Goal: Find specific page/section: Find specific page/section

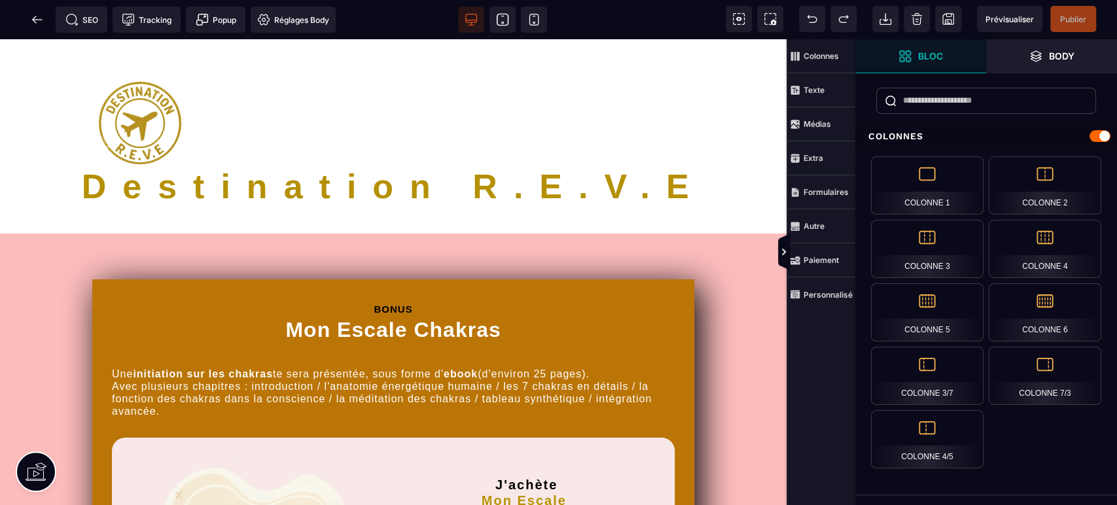
click at [79, 22] on span "SEO" at bounding box center [81, 19] width 33 height 13
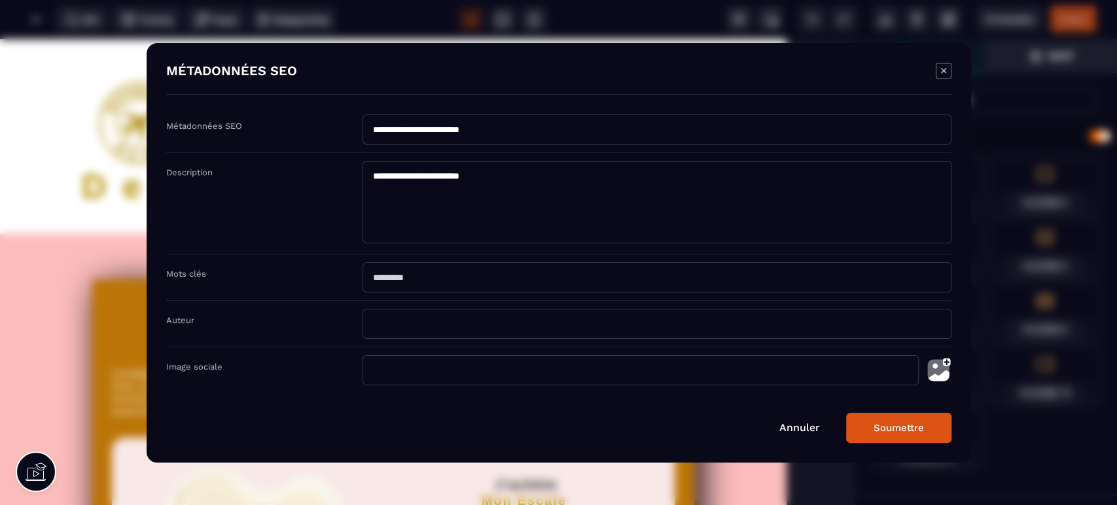
click at [789, 428] on link "Annuler" at bounding box center [799, 427] width 41 height 12
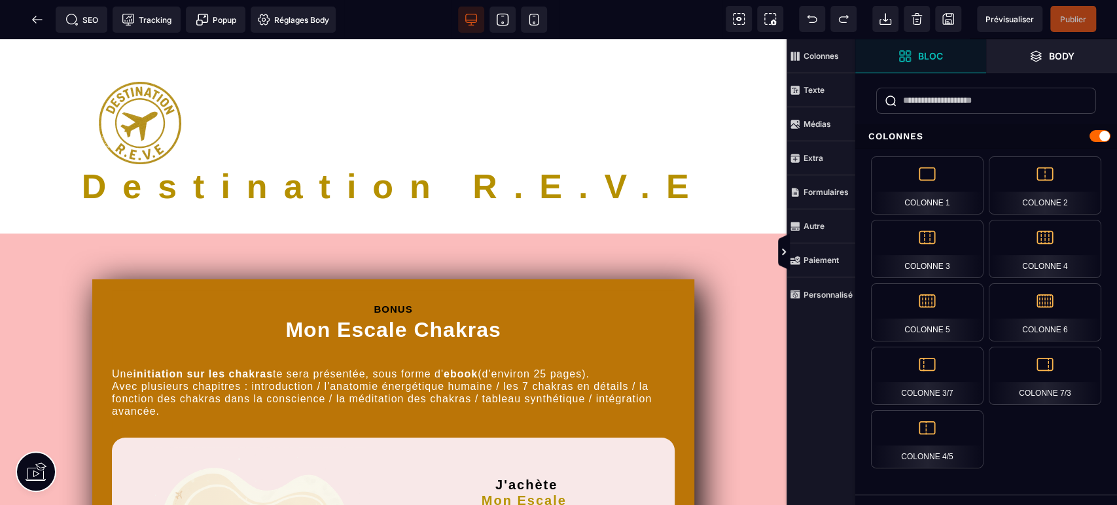
click at [38, 20] on icon at bounding box center [37, 19] width 10 height 1
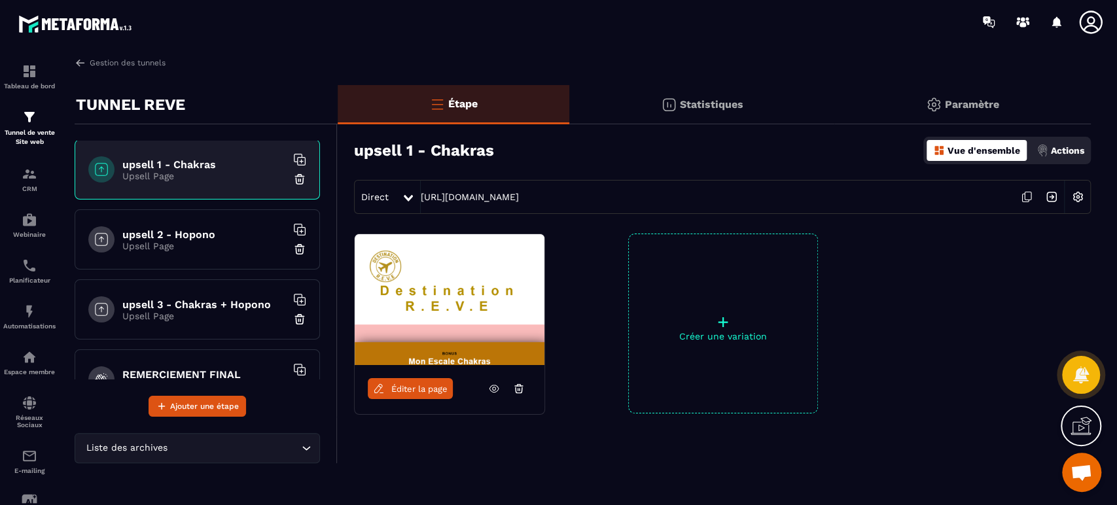
scroll to position [581, 0]
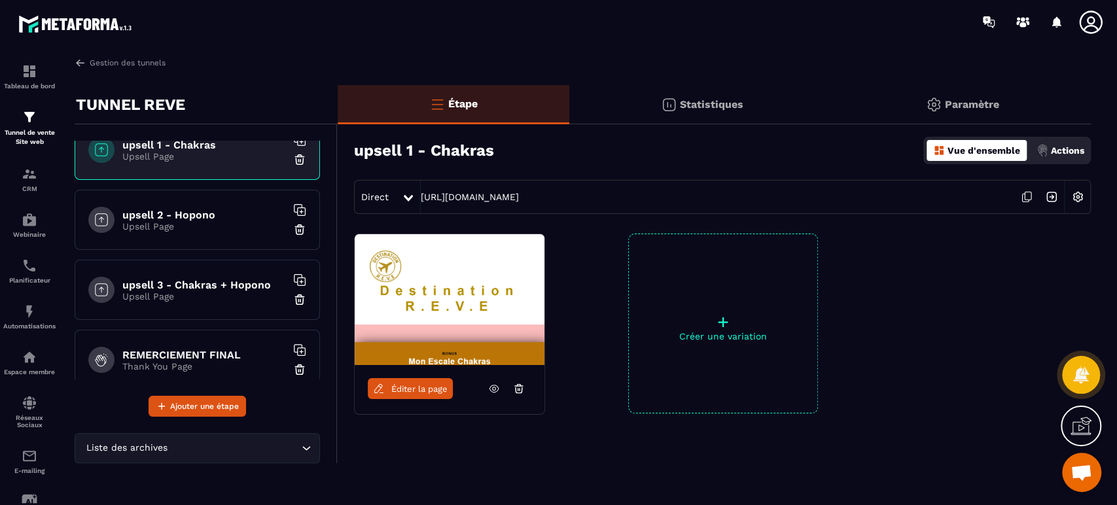
click at [230, 279] on h6 "upsell 3 - Chakras + Hopono" at bounding box center [204, 285] width 164 height 12
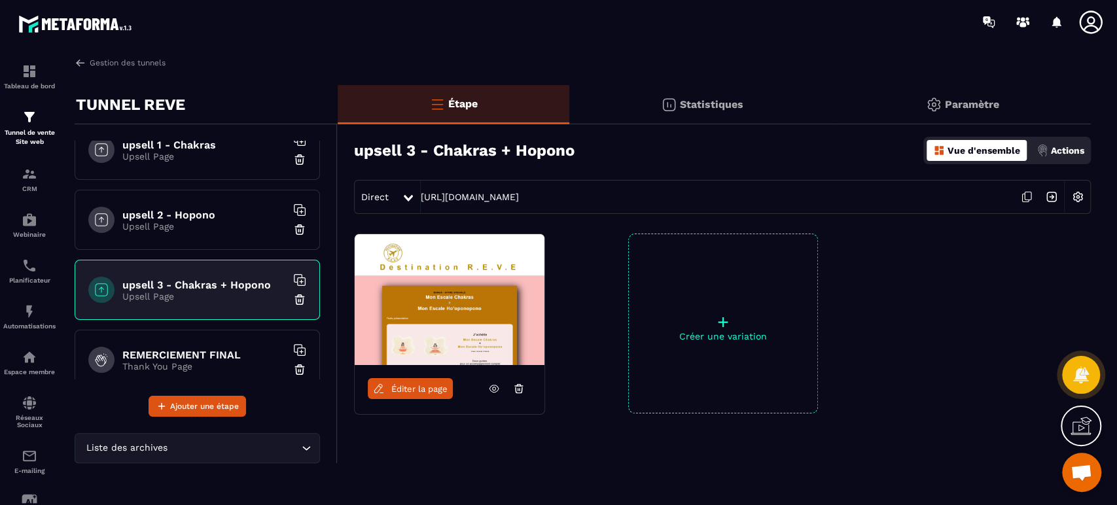
click at [495, 388] on icon at bounding box center [494, 388] width 3 height 3
click at [390, 384] on link "Éditer la page" at bounding box center [410, 388] width 85 height 21
